Goal: Information Seeking & Learning: Find specific fact

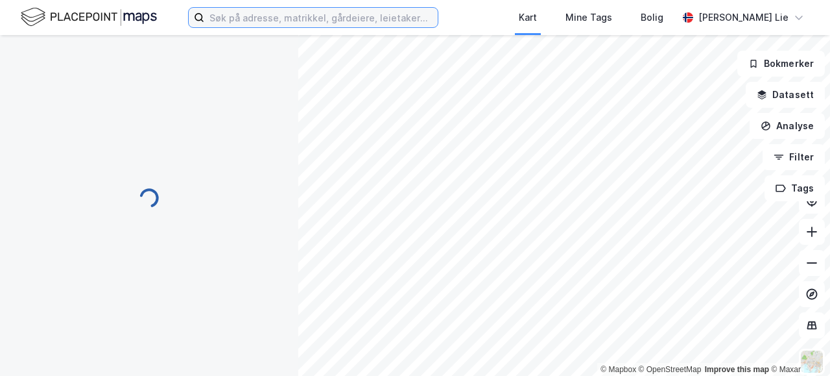
click at [296, 24] on input at bounding box center [321, 17] width 234 height 19
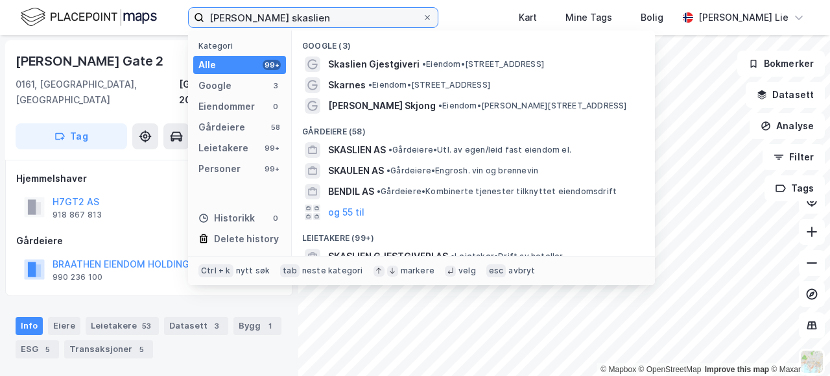
type input "[PERSON_NAME] skaslien"
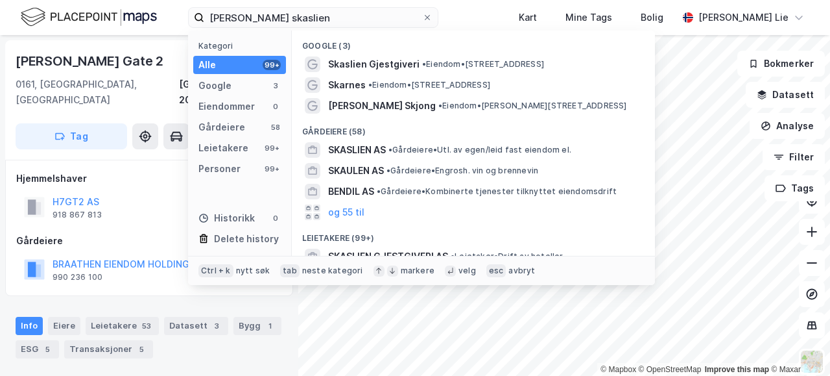
click at [218, 178] on div "Kategori Alle 99+ Google 3 Eiendommer 0 Gårdeiere 58 Leietakere 99+ Personer 99…" at bounding box center [240, 142] width 104 height 225
click at [236, 172] on div "Personer" at bounding box center [219, 169] width 42 height 16
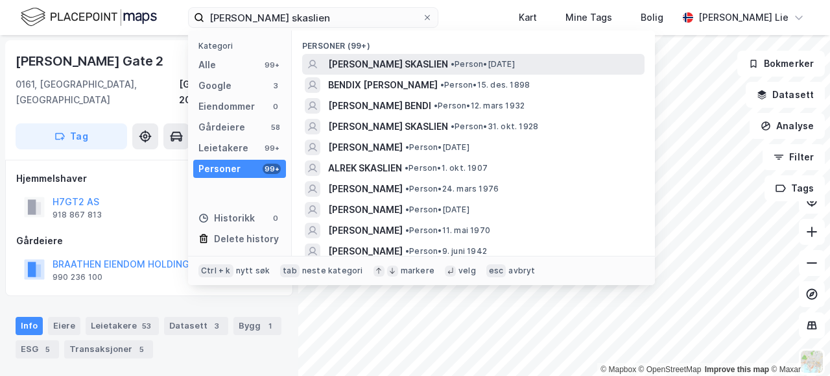
click at [350, 68] on span "[PERSON_NAME] SKASLIEN" at bounding box center [388, 64] width 120 height 16
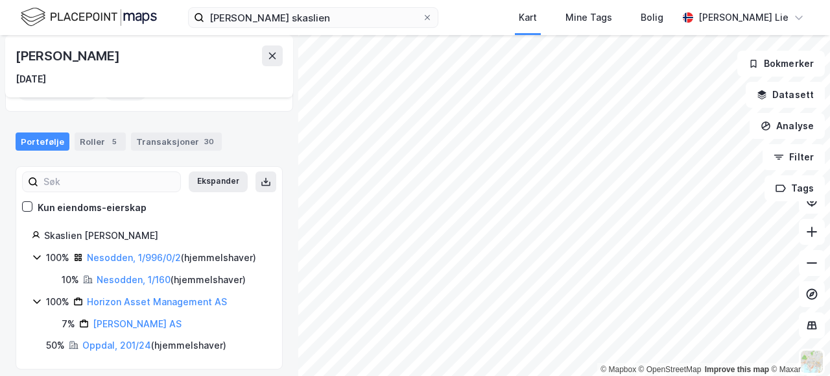
scroll to position [68, 0]
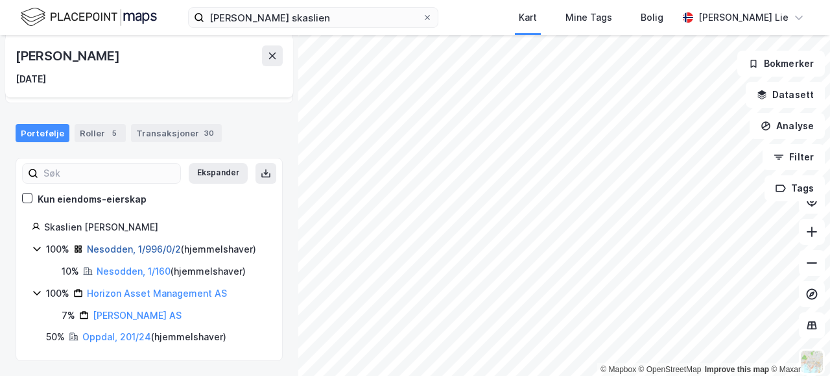
click at [110, 248] on link "Nesodden, 1/996/0/2" at bounding box center [134, 248] width 94 height 11
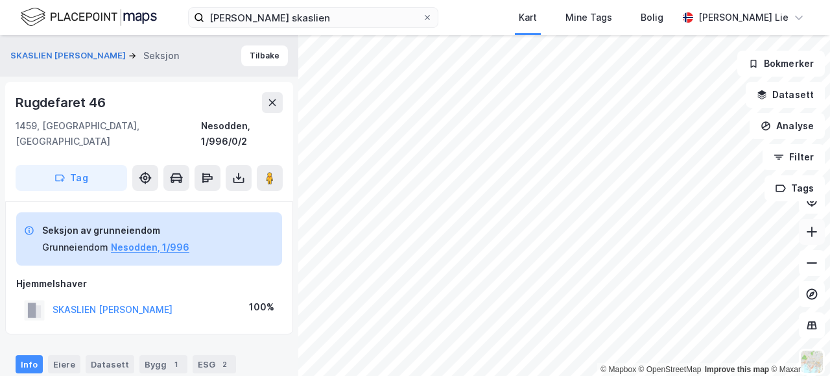
click at [809, 236] on icon at bounding box center [812, 231] width 13 height 13
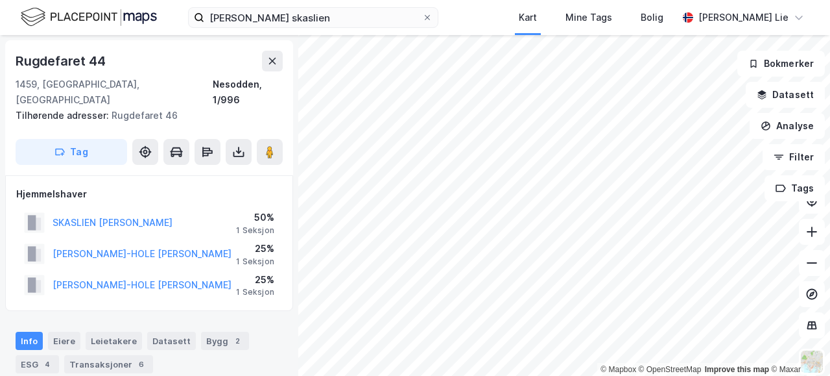
scroll to position [2, 0]
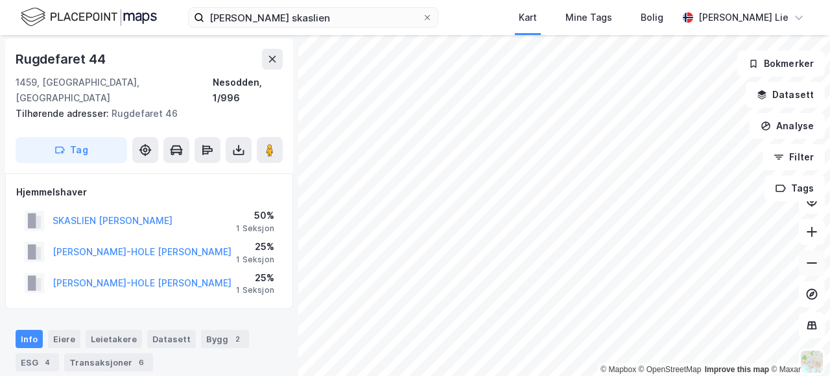
click at [816, 264] on icon at bounding box center [812, 262] width 13 height 13
click at [811, 263] on icon at bounding box center [812, 262] width 13 height 13
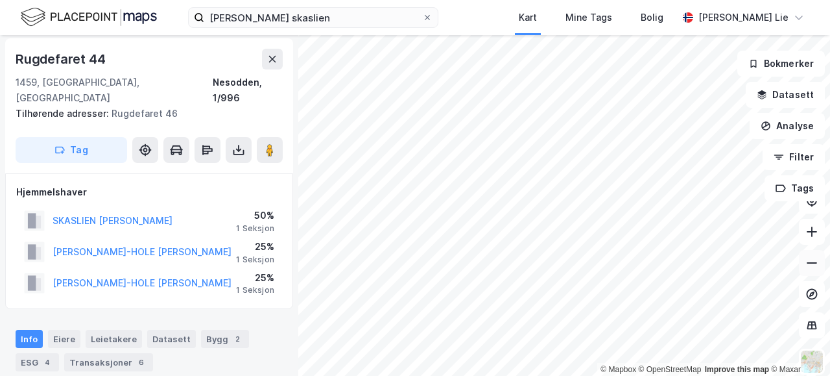
click at [812, 259] on icon at bounding box center [812, 262] width 13 height 13
